Goal: Information Seeking & Learning: Understand process/instructions

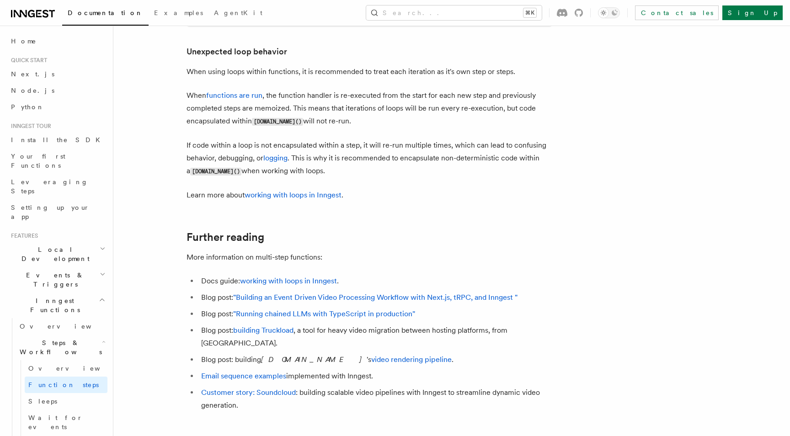
scroll to position [2913, 0]
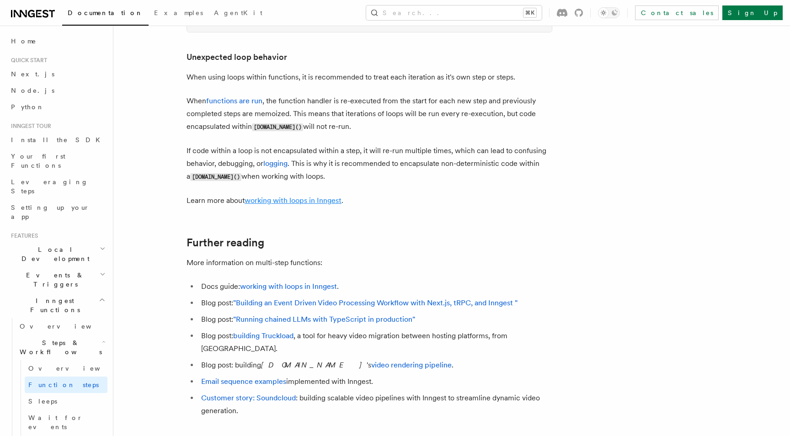
click at [325, 205] on link "working with loops in Inngest" at bounding box center [293, 200] width 97 height 9
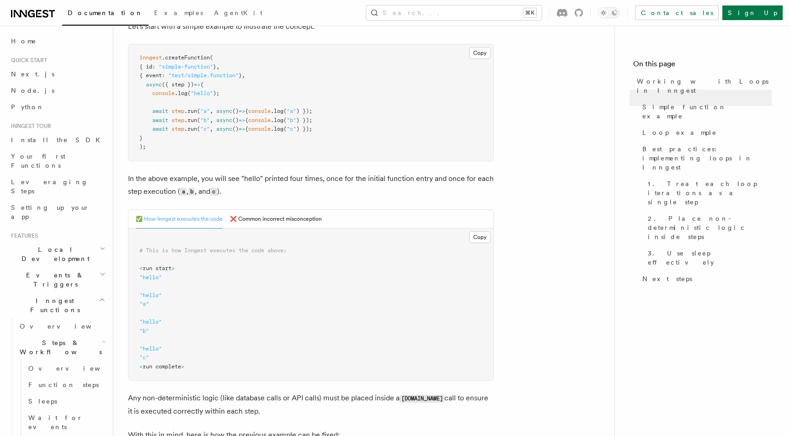
scroll to position [221, 0]
click at [310, 218] on button "❌ Common incorrect misconception" at bounding box center [276, 217] width 92 height 19
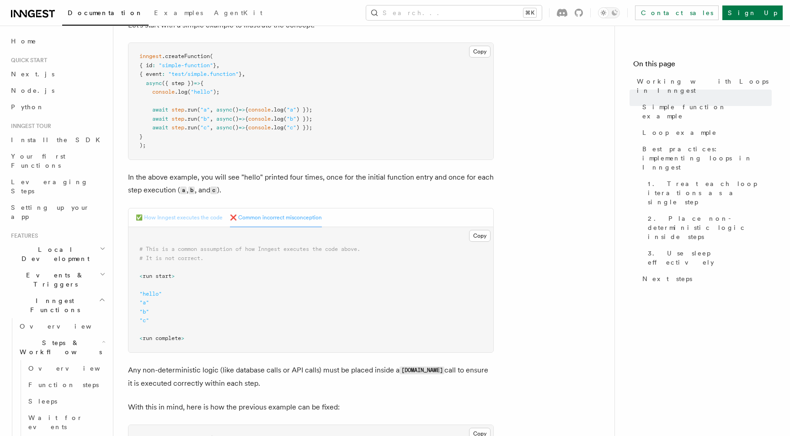
click at [176, 218] on button "✅ How Inngest executes the code" at bounding box center [179, 217] width 87 height 19
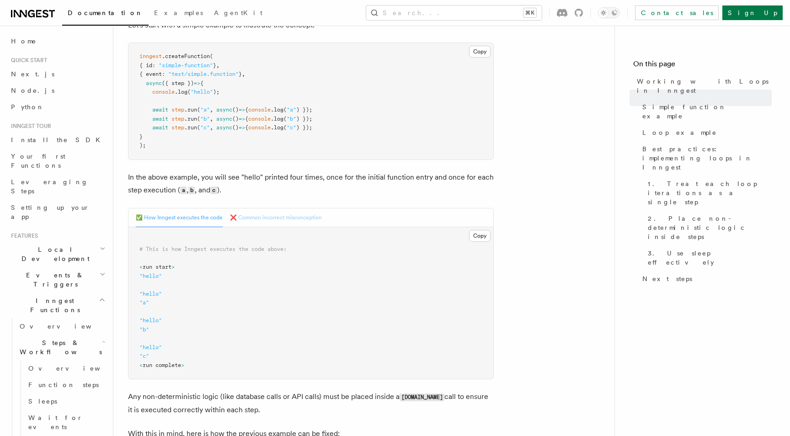
click at [275, 222] on button "❌ Common incorrect misconception" at bounding box center [276, 217] width 92 height 19
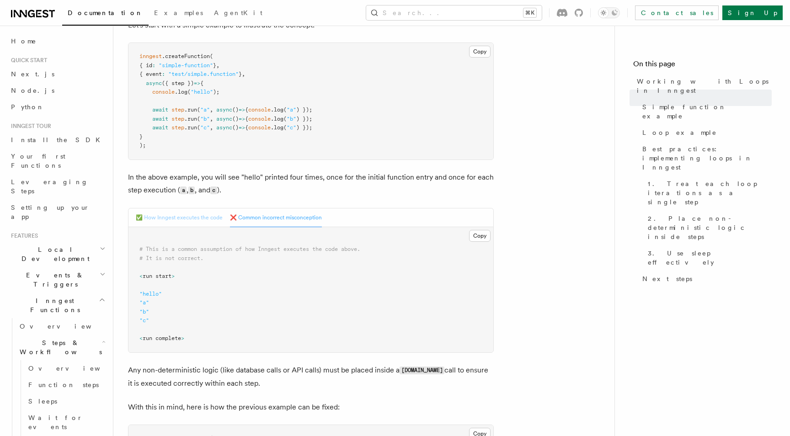
click at [181, 215] on button "✅ How Inngest executes the code" at bounding box center [179, 217] width 87 height 19
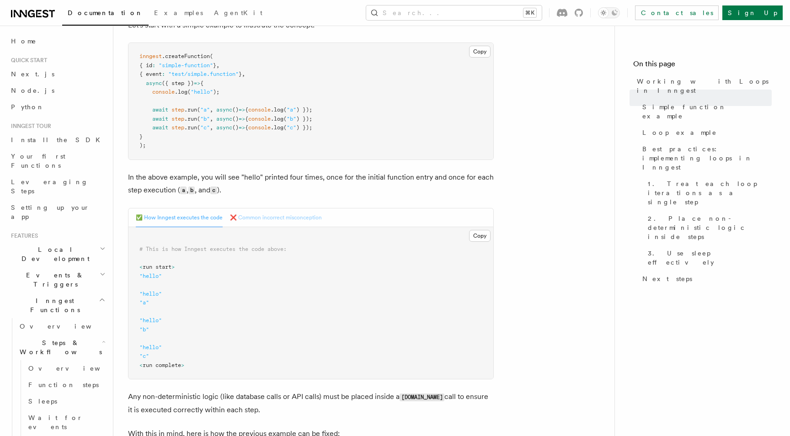
click at [266, 213] on button "❌ Common incorrect misconception" at bounding box center [276, 217] width 92 height 19
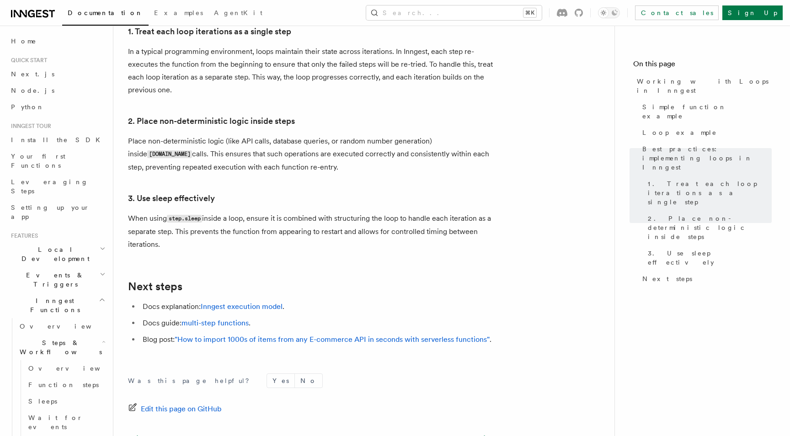
scroll to position [1482, 0]
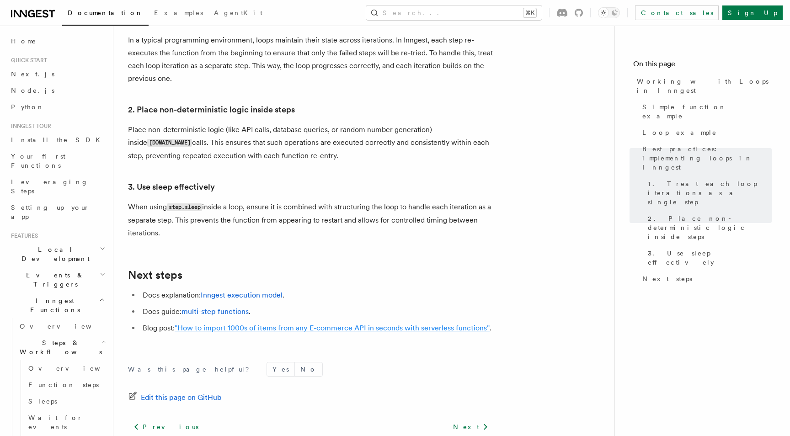
click at [240, 324] on link ""How to import 1000s of items from any E-commerce API in seconds with serverles…" at bounding box center [332, 328] width 315 height 9
click at [225, 307] on link "multi-step functions" at bounding box center [214, 311] width 67 height 9
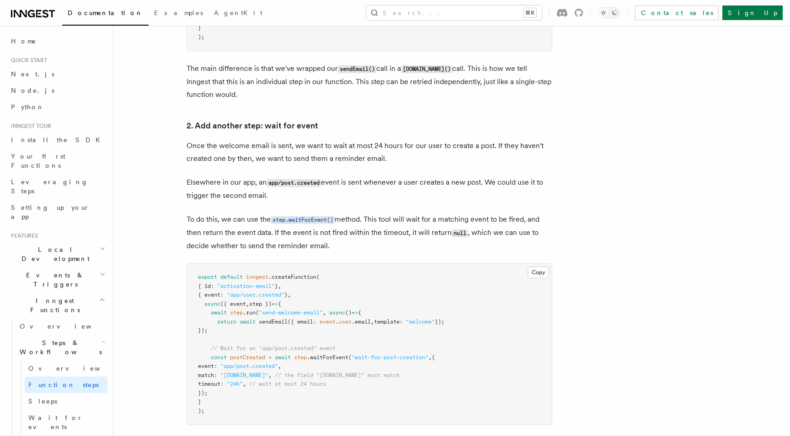
scroll to position [761, 0]
click at [376, 360] on span ""wait-for-post-creation"" at bounding box center [390, 357] width 77 height 6
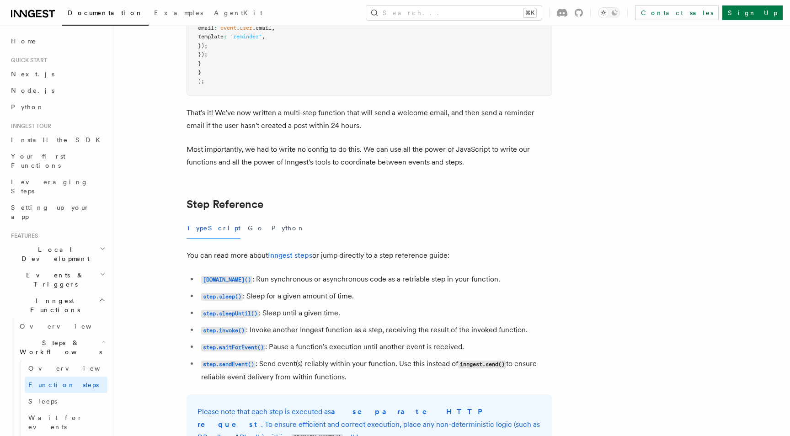
scroll to position [1457, 0]
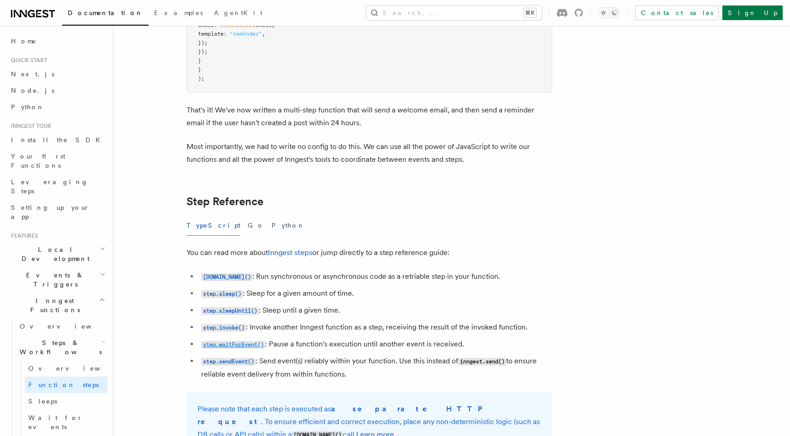
click at [244, 347] on code "step.waitForEvent()" at bounding box center [233, 345] width 64 height 8
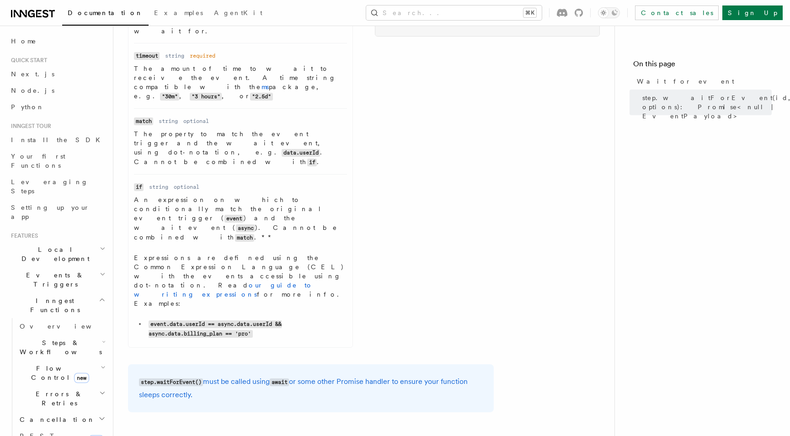
scroll to position [266, 0]
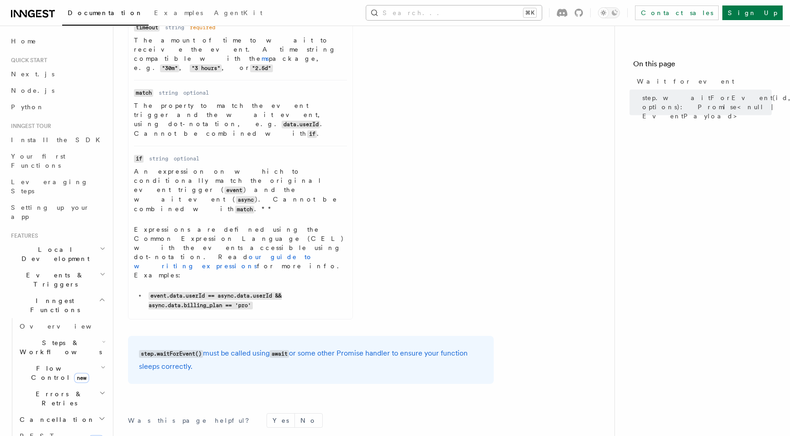
click at [485, 11] on button "Search... ⌘K" at bounding box center [454, 12] width 176 height 15
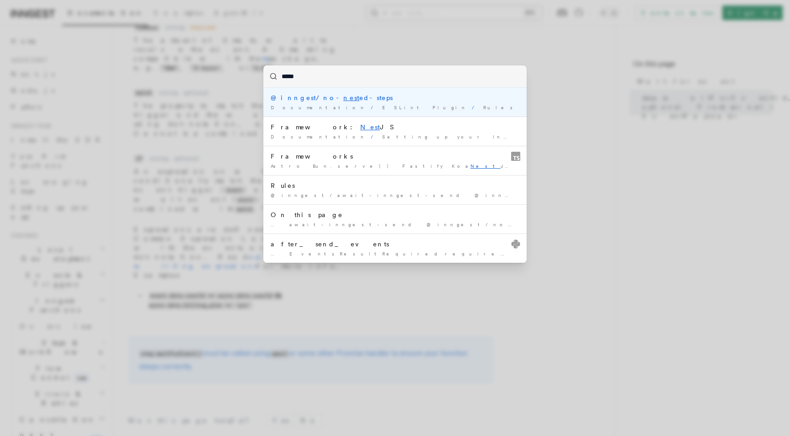
type input "******"
click at [343, 98] on div "@inngest/no- nested -steps" at bounding box center [395, 97] width 249 height 9
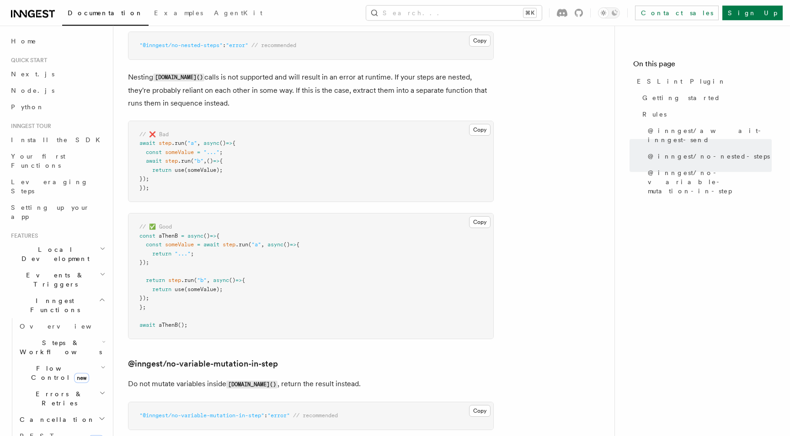
scroll to position [861, 0]
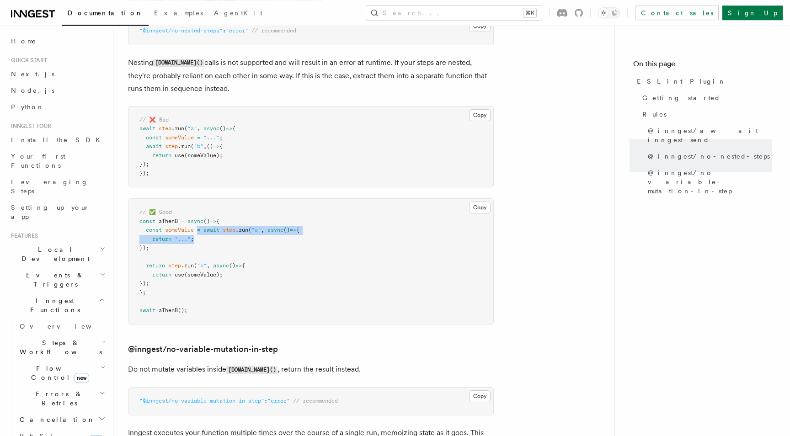
drag, startPoint x: 198, startPoint y: 234, endPoint x: 254, endPoint y: 244, distance: 56.6
click at [254, 244] on pre "// ✅ Good const aThenB = async () => { const someValue = await step .run ( "a" …" at bounding box center [310, 261] width 365 height 125
click at [201, 266] on span ""b"" at bounding box center [202, 265] width 10 height 6
click at [182, 277] on span "use" at bounding box center [180, 275] width 10 height 6
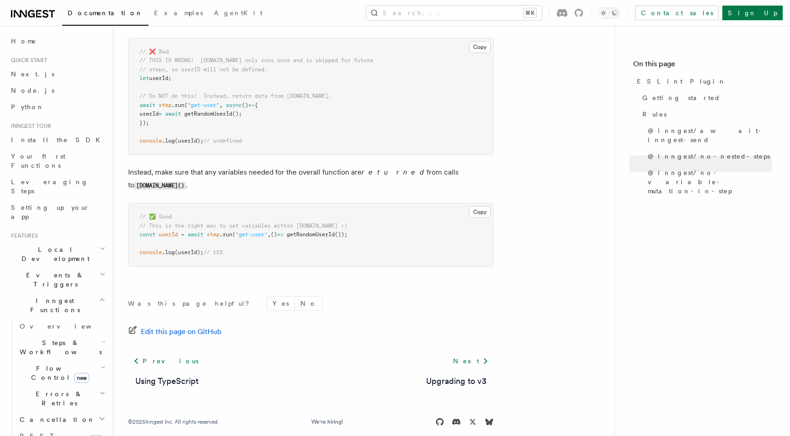
scroll to position [1312, 0]
